Goal: Task Accomplishment & Management: Manage account settings

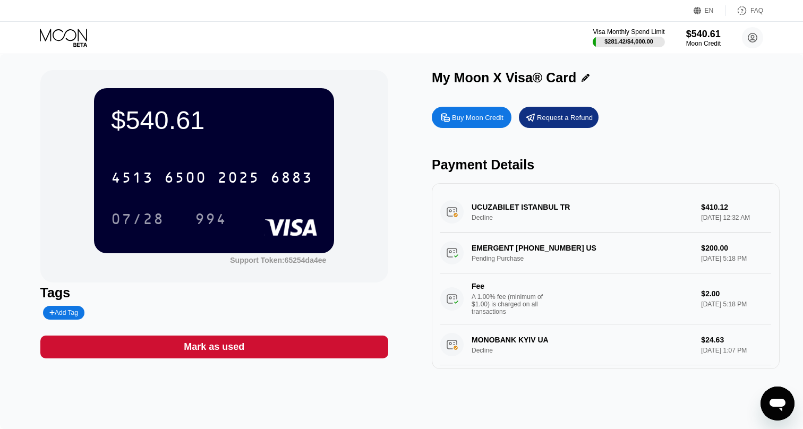
click at [305, 213] on div "07/28 994" at bounding box center [214, 218] width 206 height 27
click at [274, 216] on div "07/28 994" at bounding box center [214, 218] width 206 height 27
click at [201, 124] on div "$540.61" at bounding box center [214, 120] width 206 height 30
click at [750, 40] on icon at bounding box center [753, 38] width 6 height 6
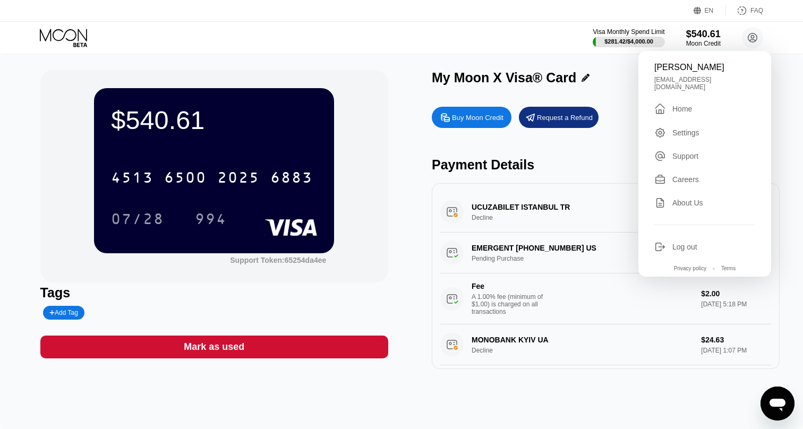
click at [698, 102] on div " Home" at bounding box center [704, 108] width 101 height 13
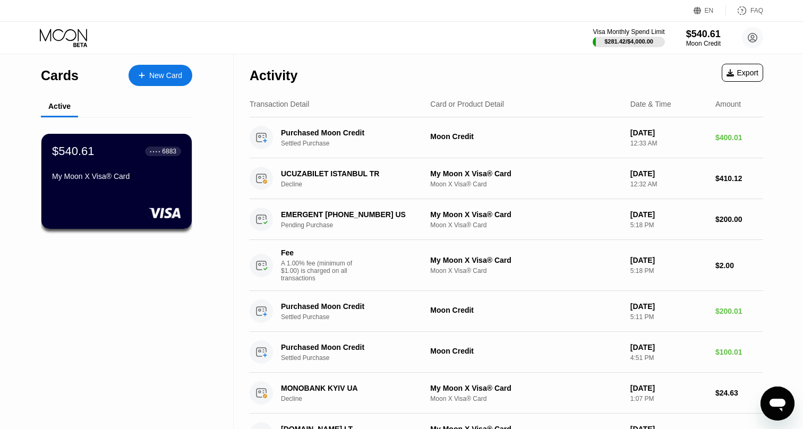
click at [61, 47] on div "Visa Monthly Spend Limit $281.42 / $4,000.00 $540.61 Moon Credit [PERSON_NAME] …" at bounding box center [401, 38] width 803 height 32
click at [65, 32] on icon at bounding box center [64, 38] width 49 height 19
click at [78, 39] on icon at bounding box center [64, 38] width 49 height 19
click at [126, 182] on div "My Moon X Visa® Card" at bounding box center [117, 178] width 130 height 13
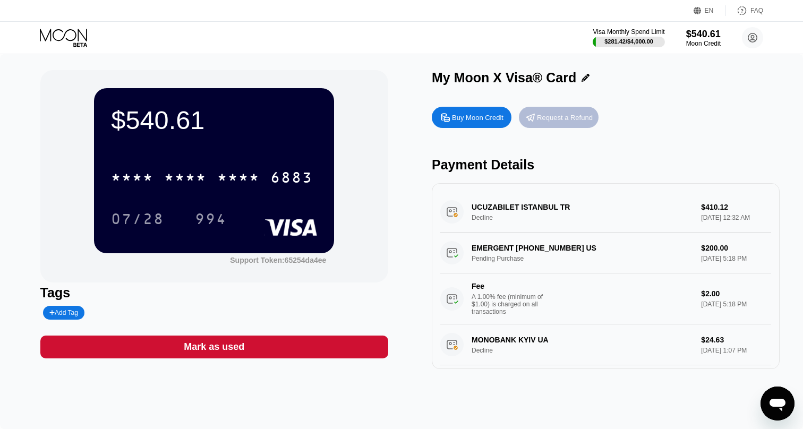
click at [566, 118] on div "Request a Refund" at bounding box center [565, 117] width 56 height 9
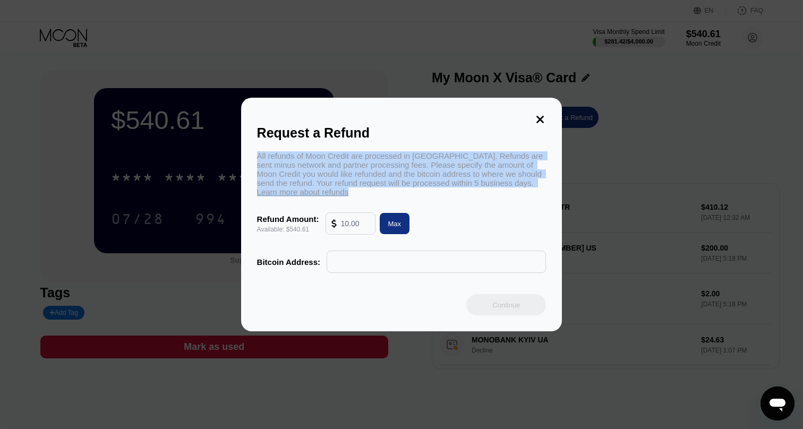
drag, startPoint x: 258, startPoint y: 153, endPoint x: 376, endPoint y: 191, distance: 124.9
click at [376, 191] on div "All refunds of Moon Credit are processed in [GEOGRAPHIC_DATA]. Refunds are sent…" at bounding box center [401, 173] width 289 height 45
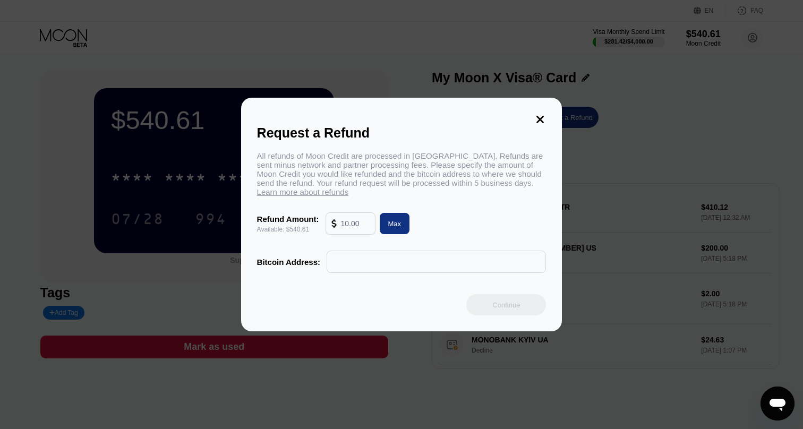
click at [354, 262] on input "text" at bounding box center [436, 261] width 208 height 21
click at [537, 263] on input "text" at bounding box center [436, 261] width 208 height 21
click at [355, 228] on input "text" at bounding box center [355, 223] width 29 height 21
click at [538, 117] on icon at bounding box center [540, 119] width 7 height 7
